Goal: Information Seeking & Learning: Find specific fact

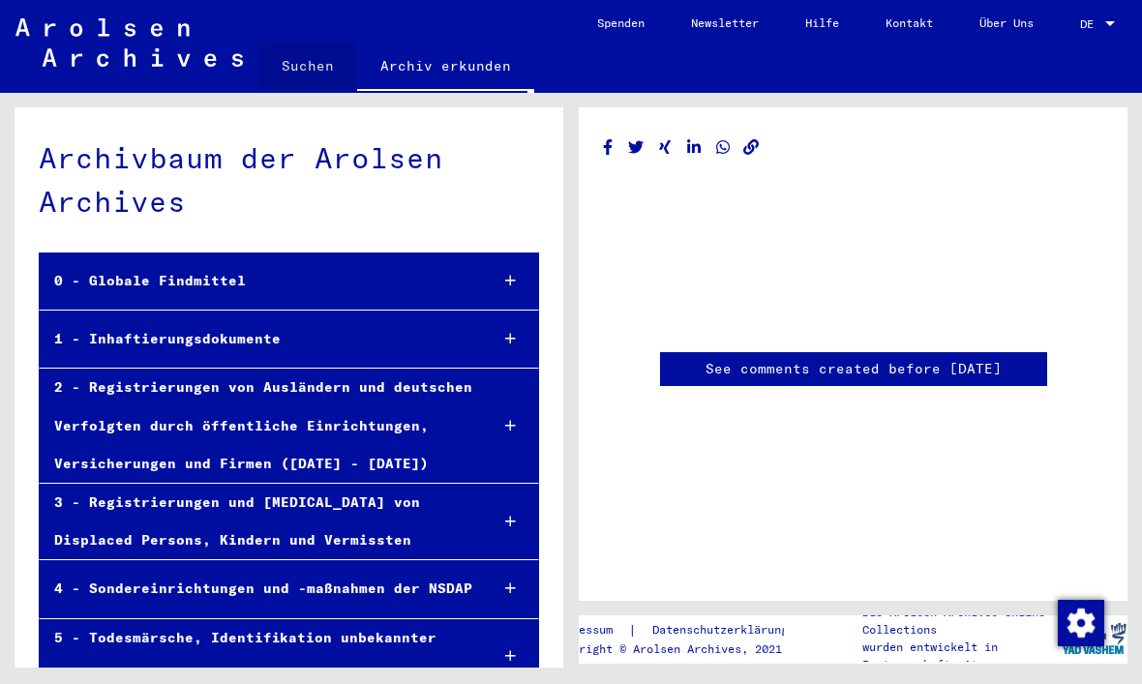
click at [317, 77] on link "Suchen" at bounding box center [307, 66] width 99 height 46
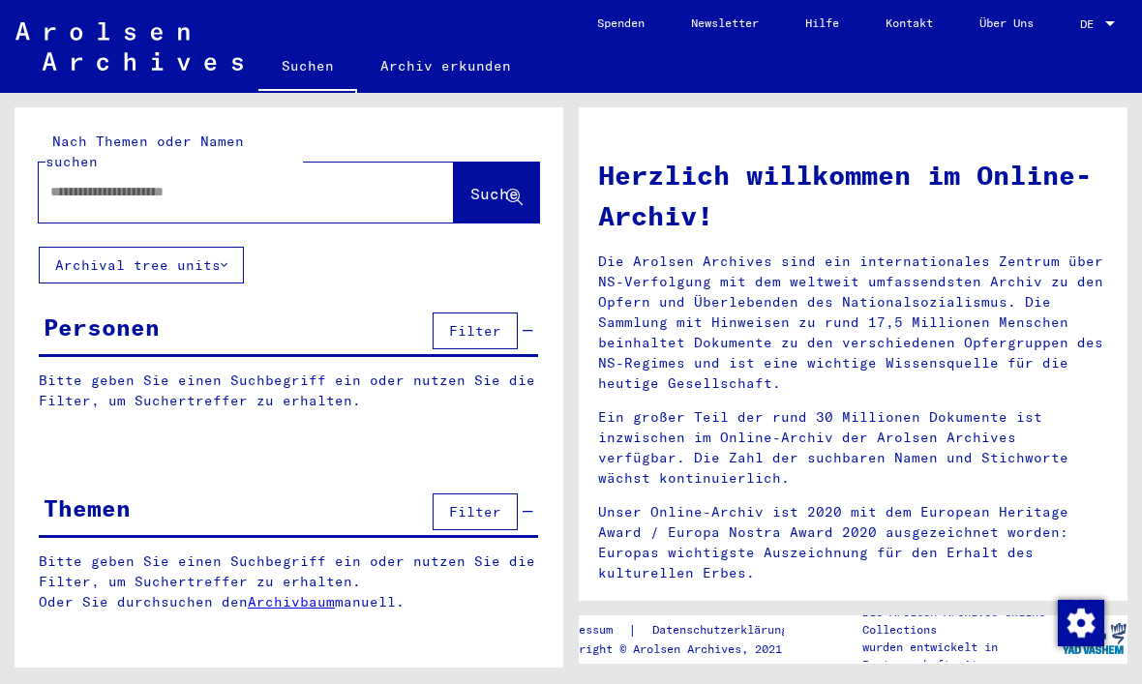
click at [262, 195] on div at bounding box center [246, 193] width 415 height 60
click at [221, 182] on input "text" at bounding box center [222, 192] width 345 height 20
type input "********"
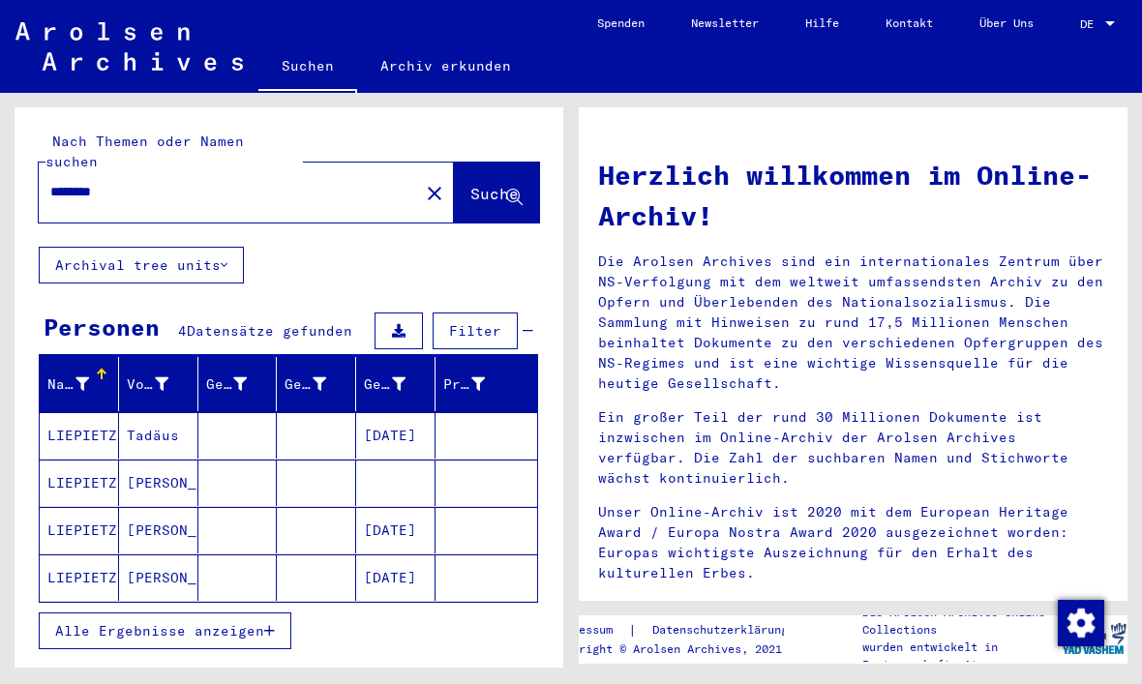
click at [104, 460] on mat-cell "LIEPIETZ" at bounding box center [79, 483] width 79 height 46
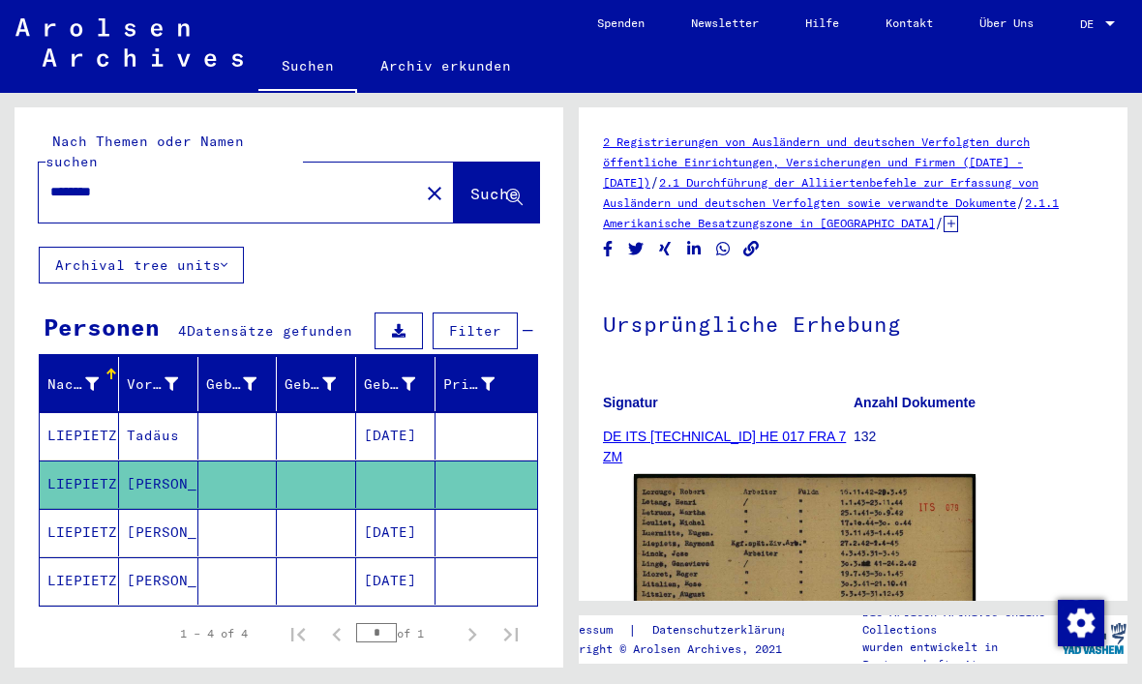
click at [947, 224] on icon at bounding box center [950, 224] width 15 height 16
